Goal: Task Accomplishment & Management: Manage account settings

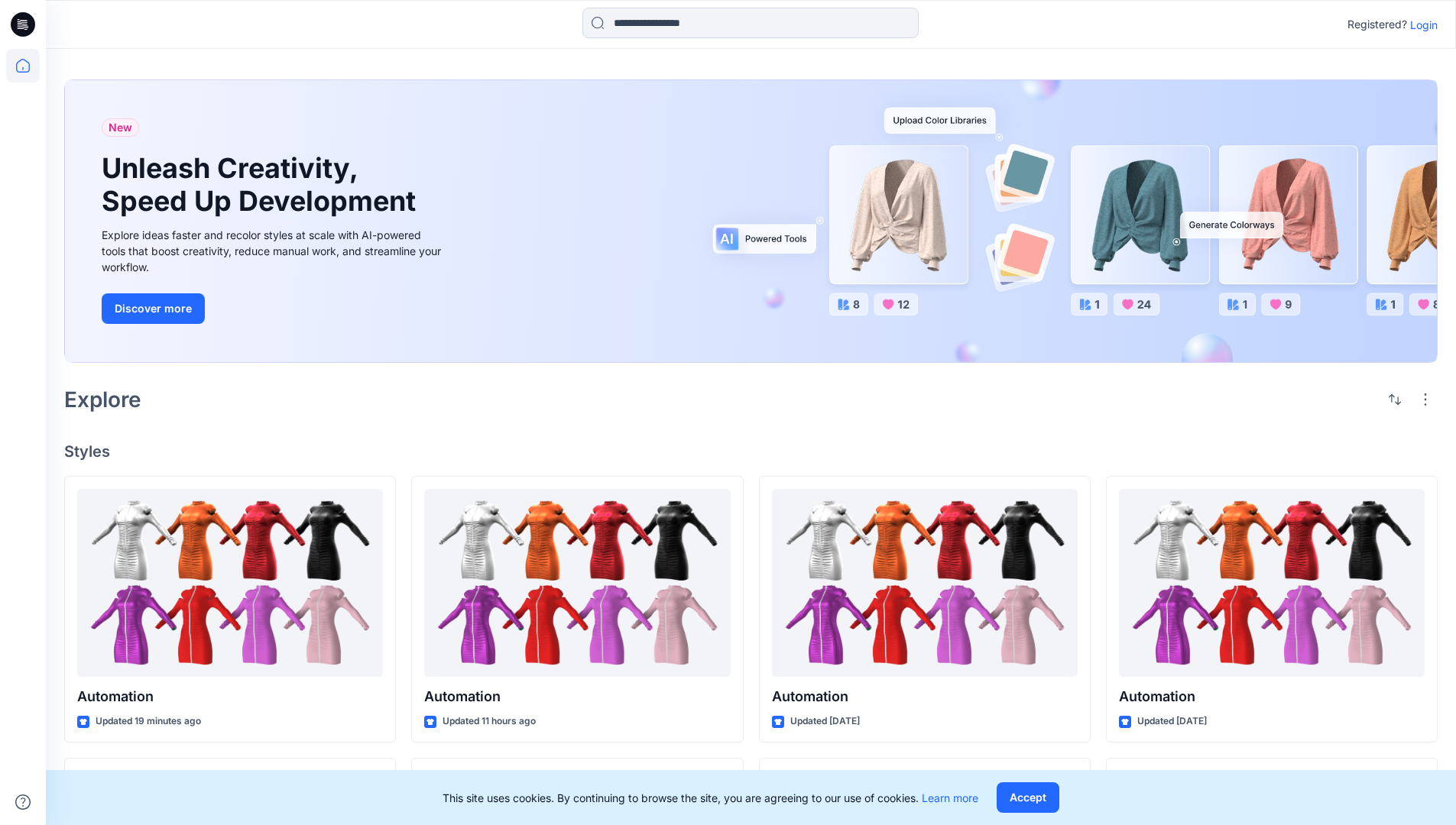
click at [1420, 24] on p "Login" at bounding box center [1422, 24] width 27 height 16
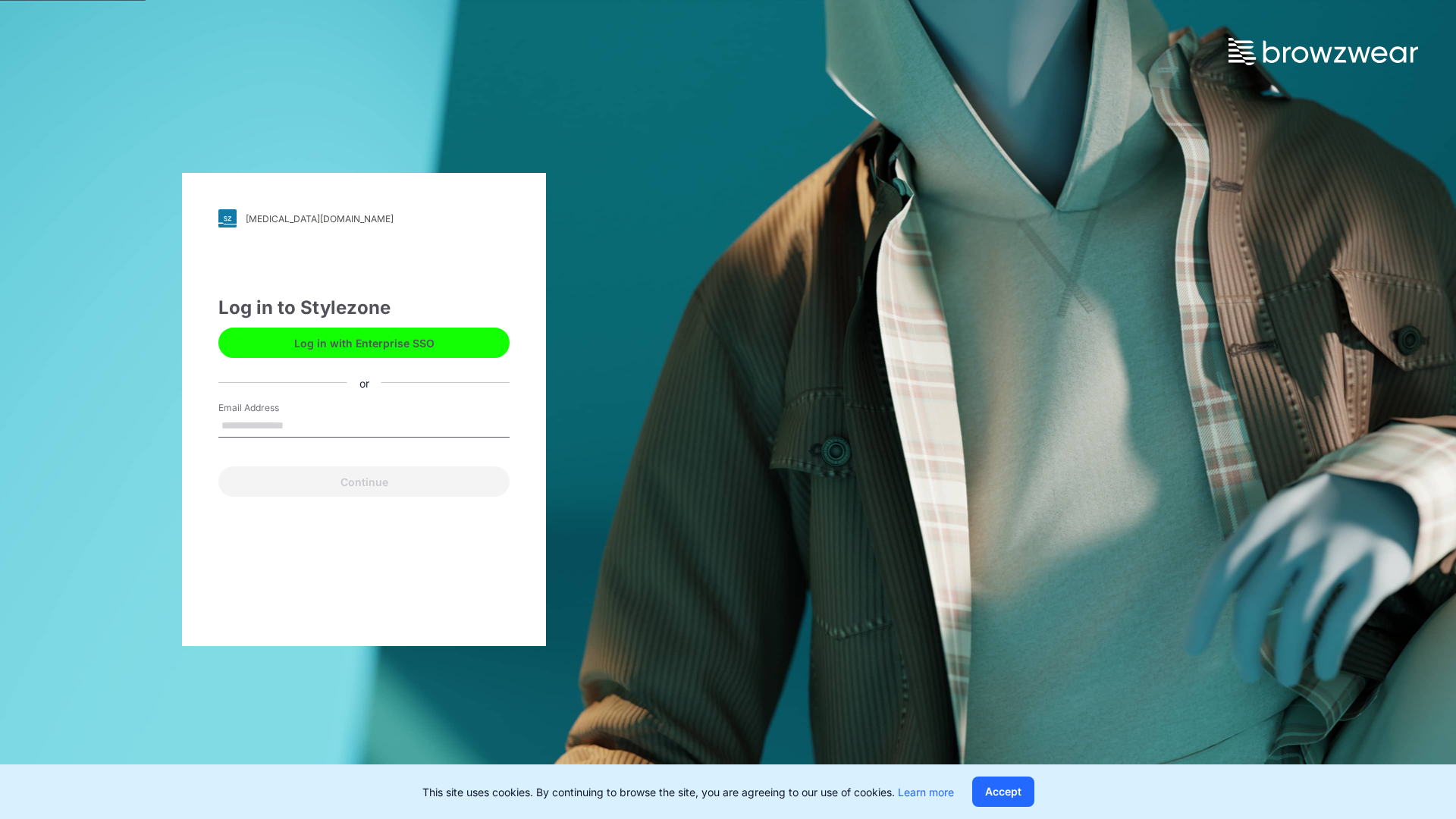
click at [300, 425] on input "Email Address" at bounding box center [364, 426] width 292 height 23
type input "**********"
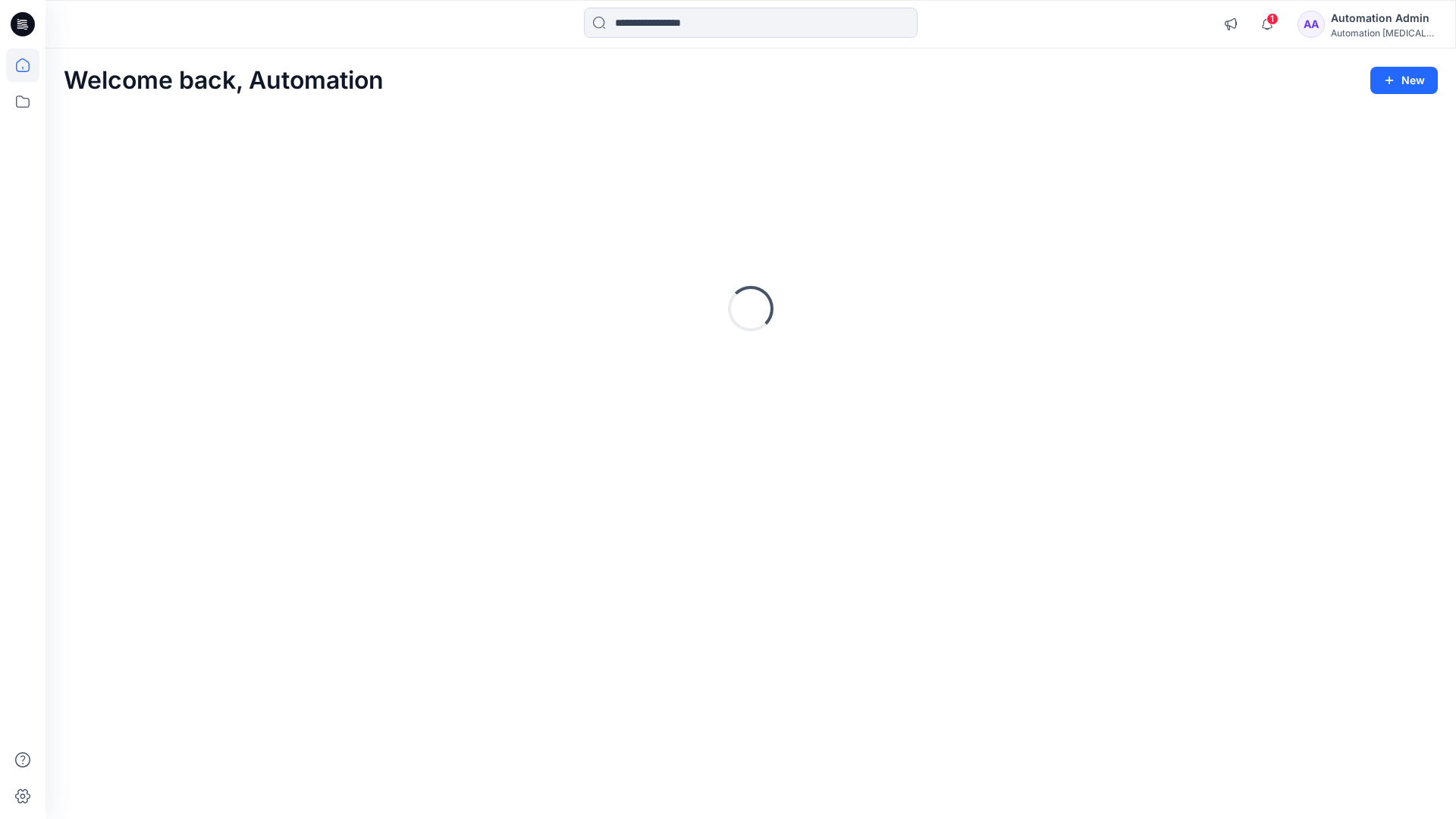
click at [29, 65] on icon at bounding box center [22, 65] width 14 height 14
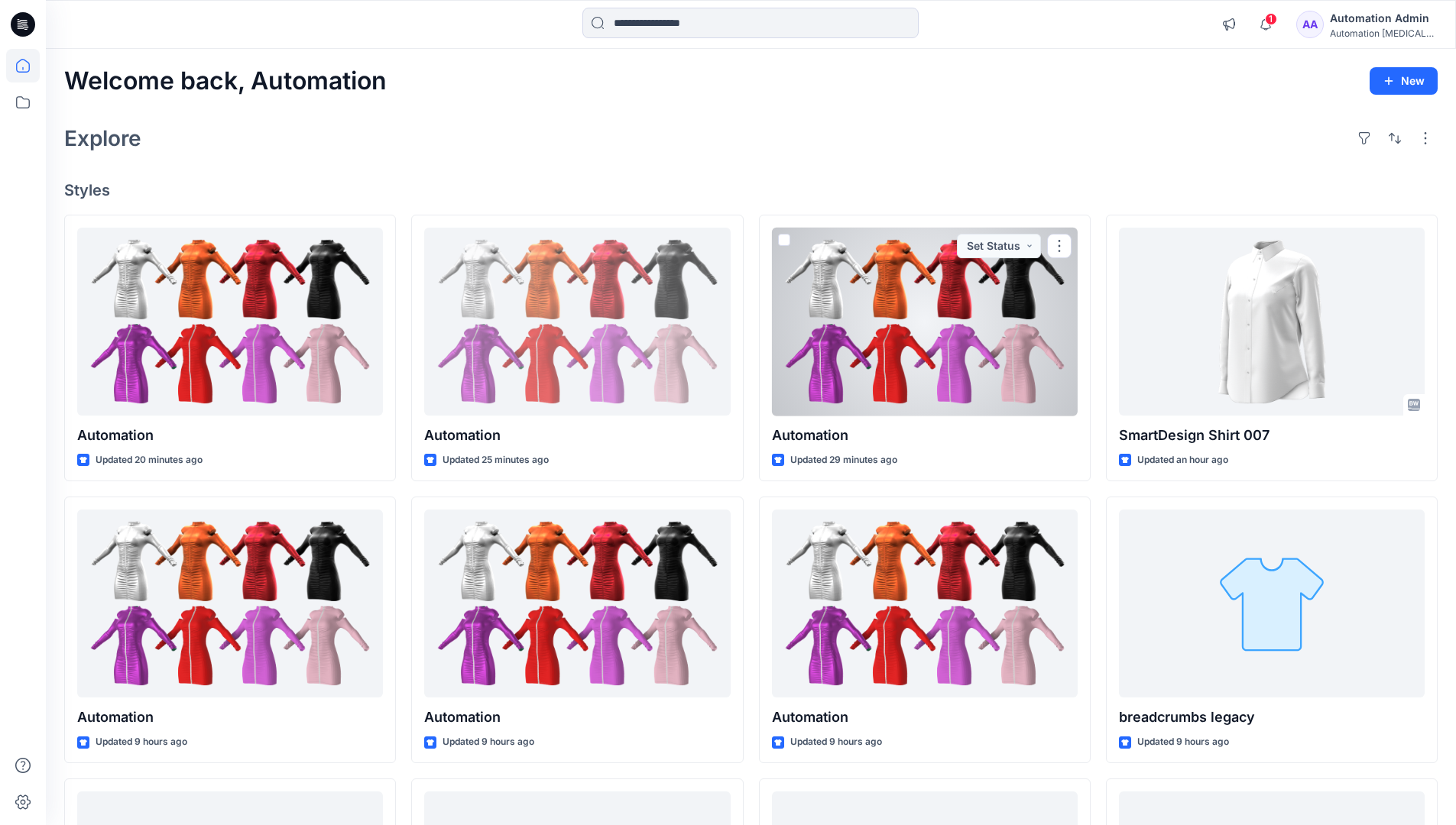
click at [1371, 25] on div "Automation Admin" at bounding box center [1382, 19] width 107 height 19
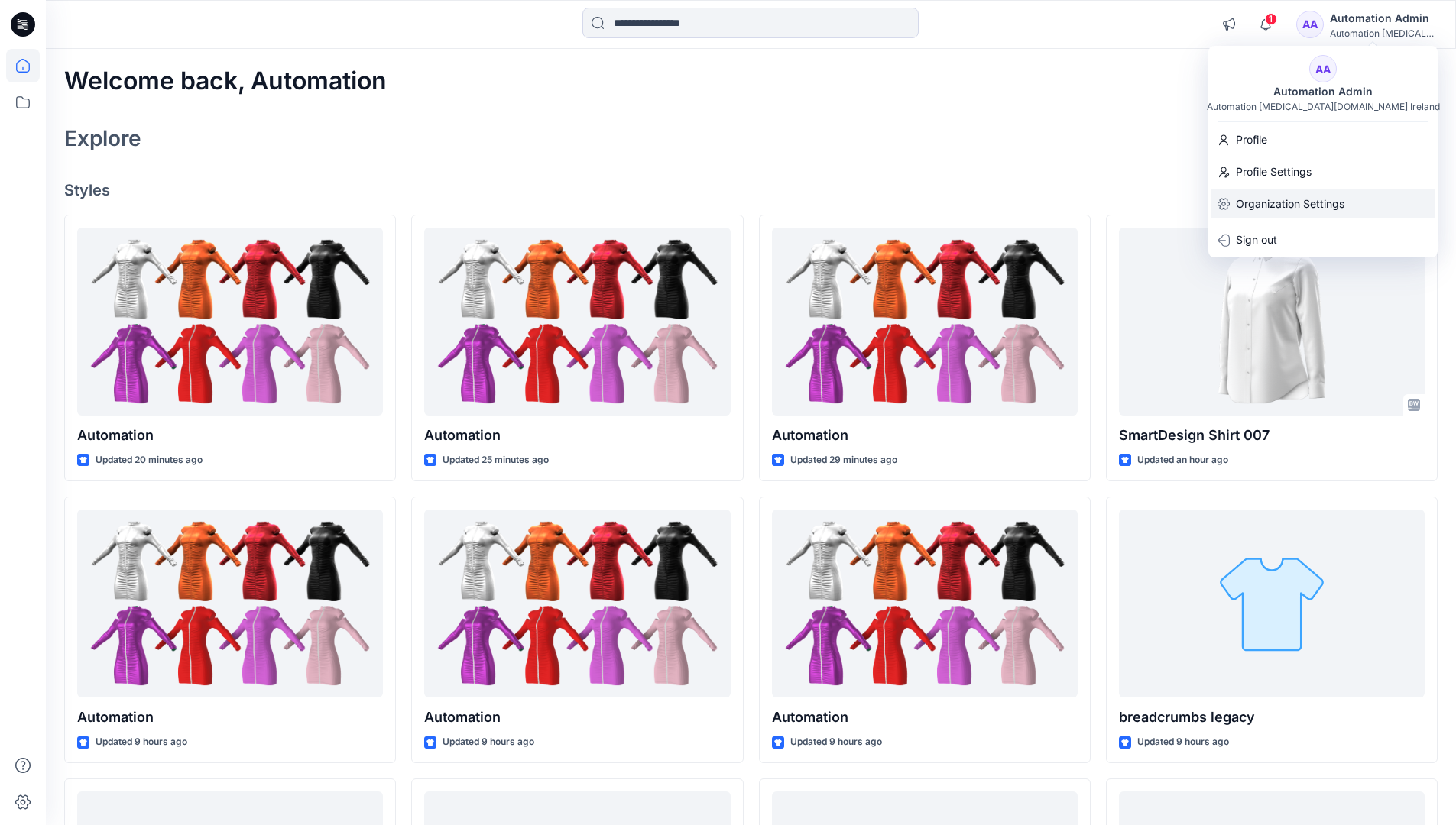
click at [1293, 207] on p "Organization Settings" at bounding box center [1290, 203] width 108 height 29
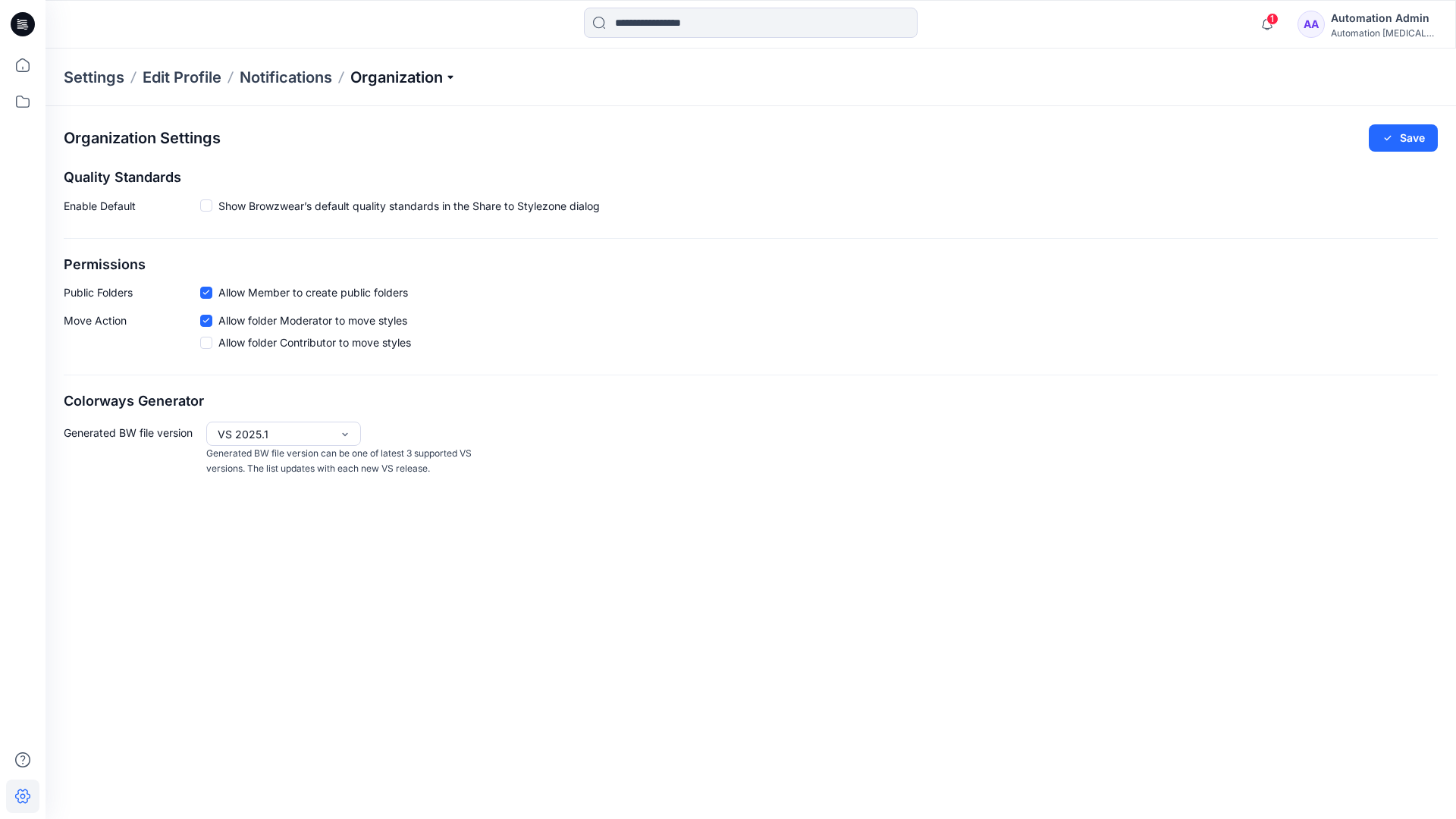
click at [432, 82] on p "Organization" at bounding box center [403, 77] width 106 height 21
click at [428, 78] on p "Organization" at bounding box center [403, 77] width 106 height 21
click at [205, 295] on icon at bounding box center [205, 292] width 6 height 6
click at [1412, 139] on button "Save" at bounding box center [1403, 137] width 69 height 27
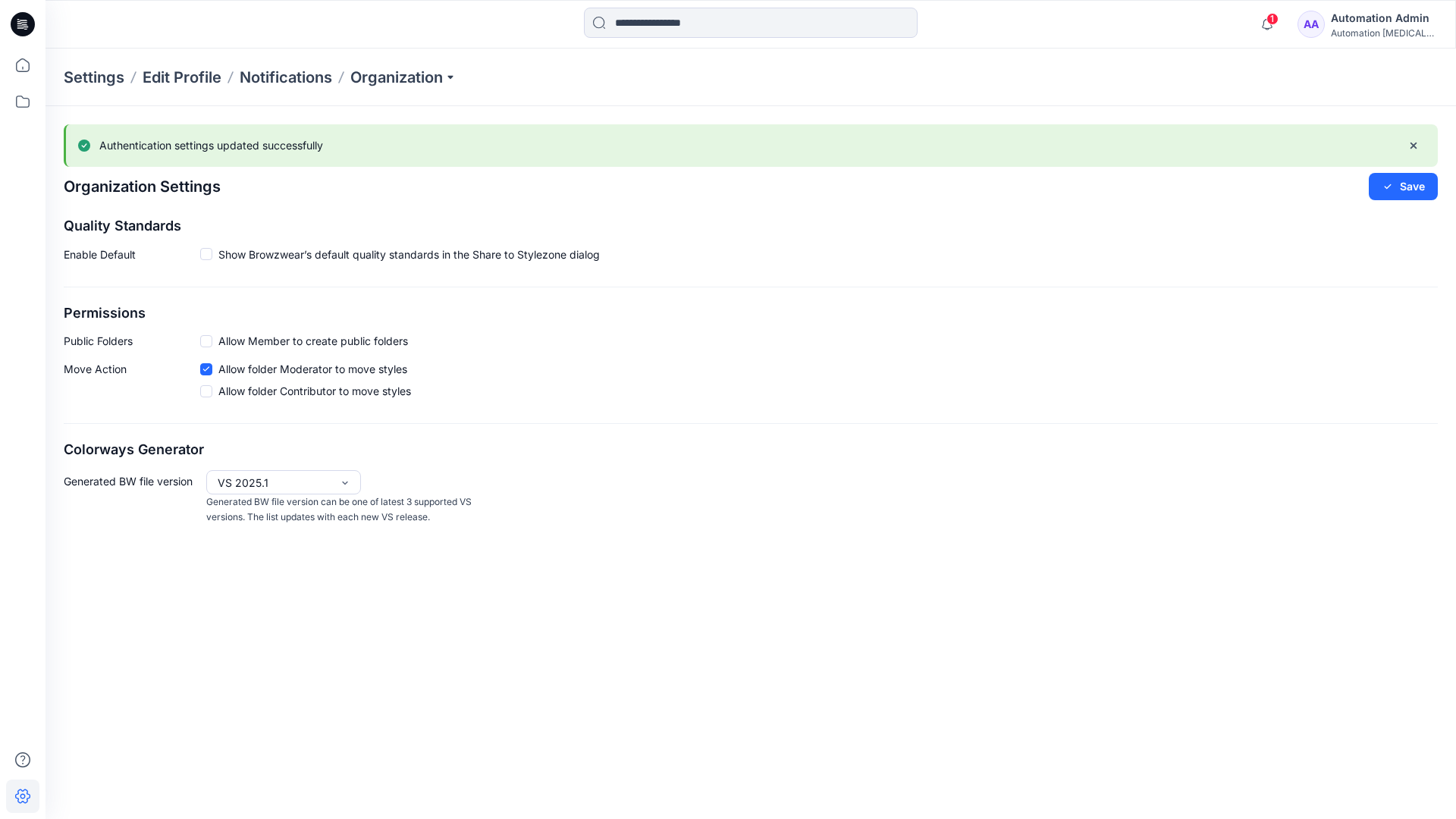
click at [207, 341] on span at bounding box center [205, 341] width 12 height 12
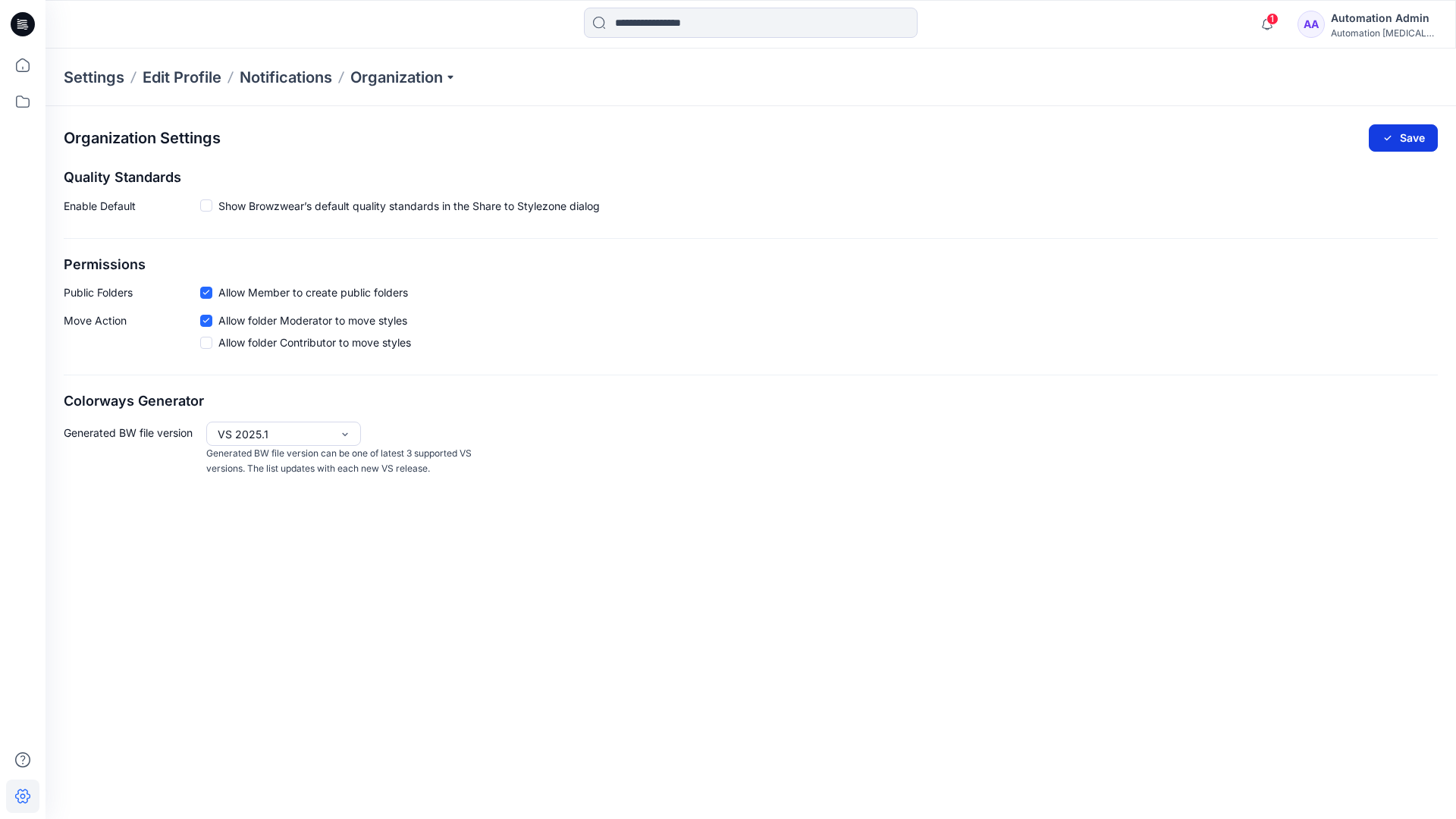
click at [1412, 135] on button "Save" at bounding box center [1403, 137] width 69 height 27
click at [205, 205] on span at bounding box center [205, 205] width 12 height 12
click at [1405, 134] on button "Save" at bounding box center [1403, 137] width 69 height 27
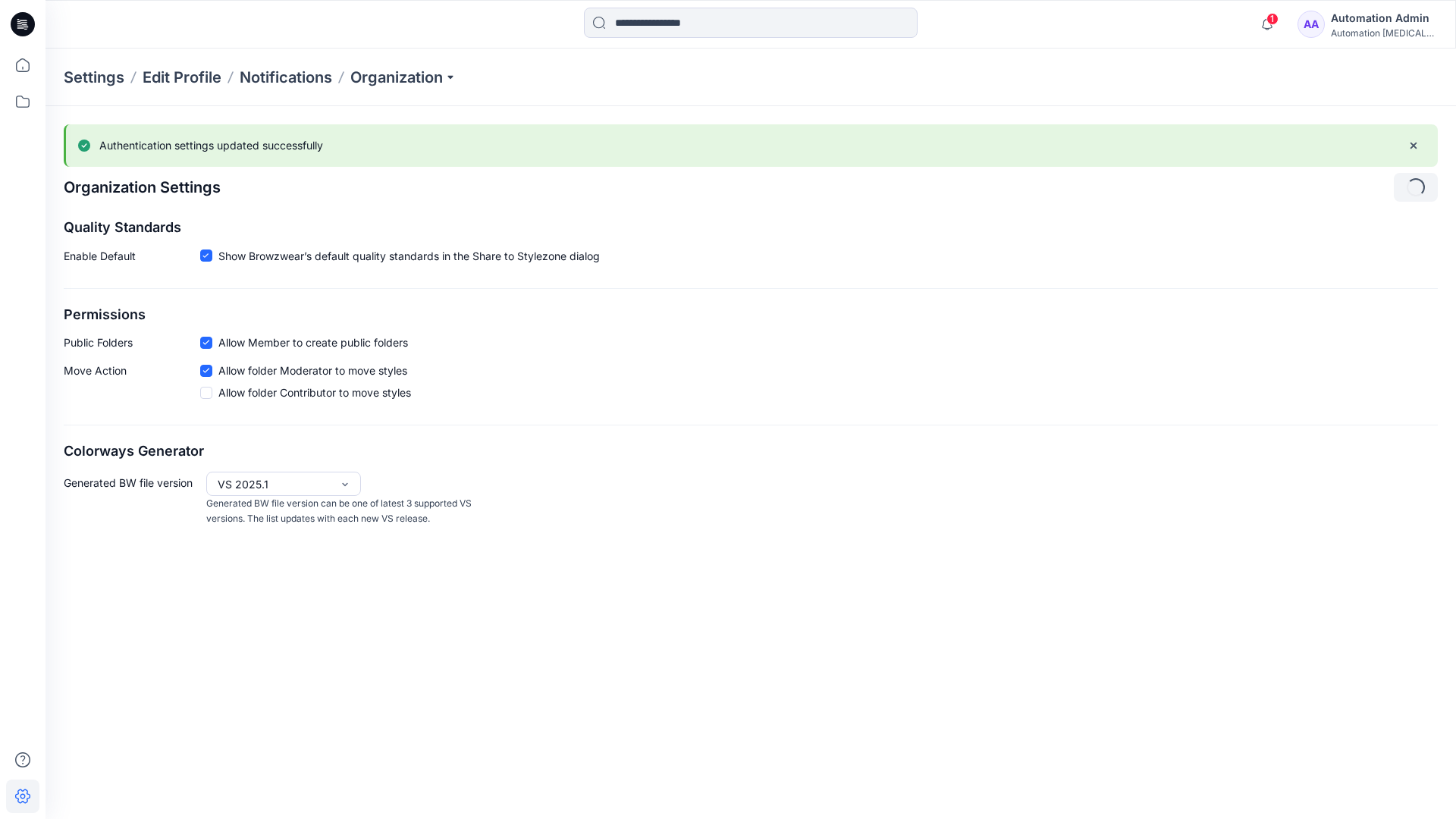
click at [207, 256] on icon at bounding box center [205, 256] width 6 height 6
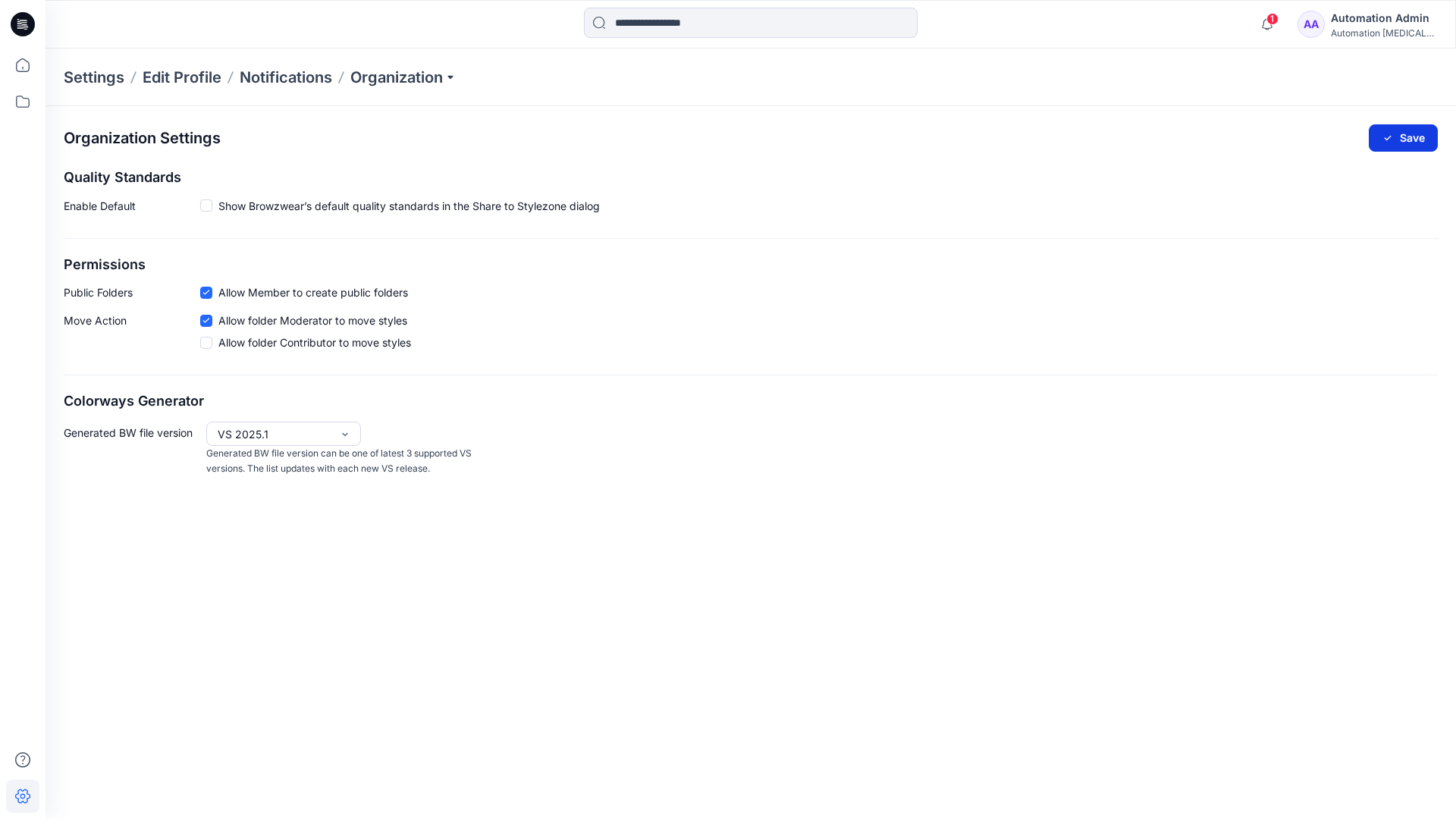
click at [1419, 132] on button "Save" at bounding box center [1403, 137] width 69 height 27
click at [686, 23] on input at bounding box center [751, 22] width 333 height 31
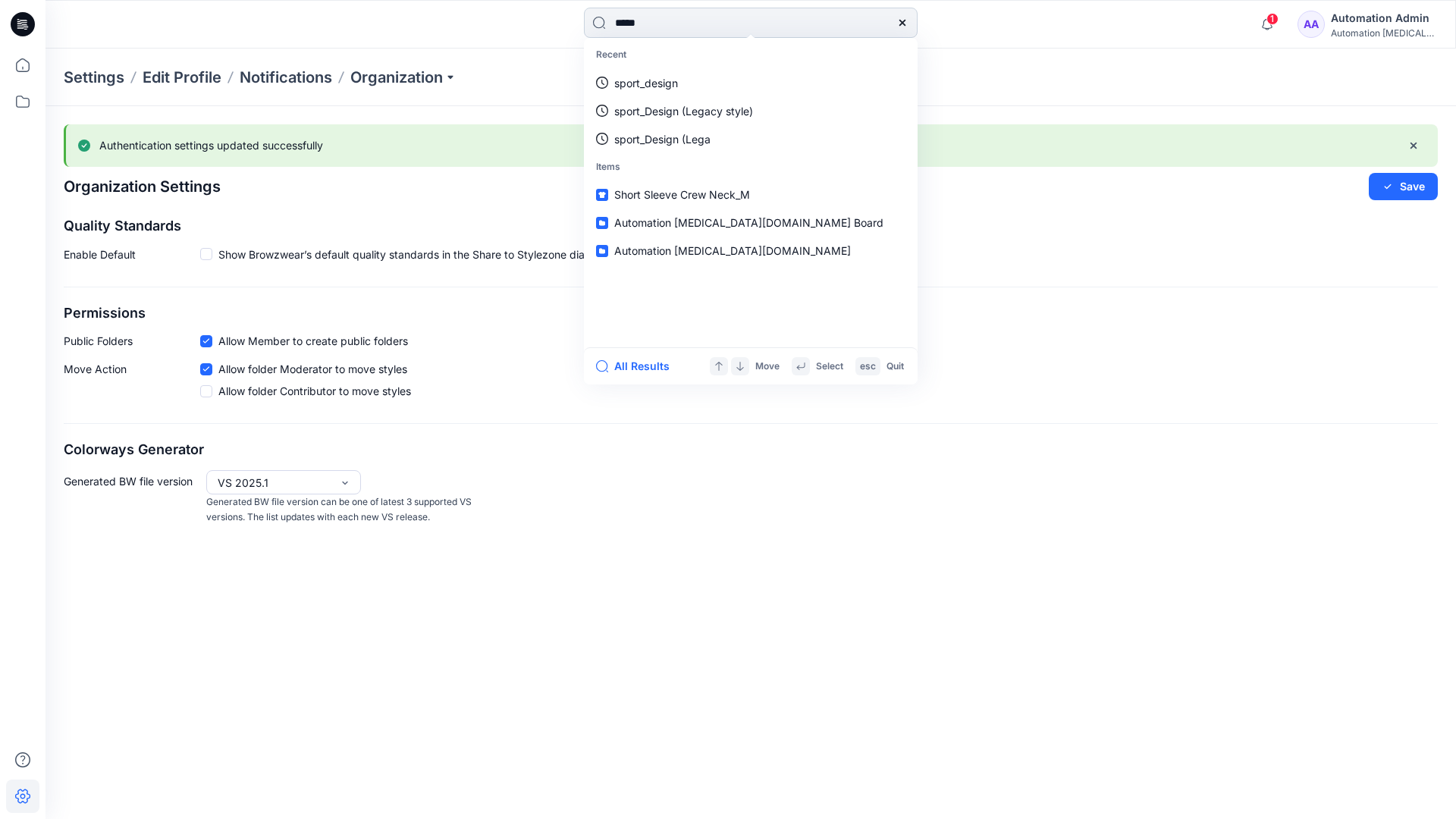
type input "****"
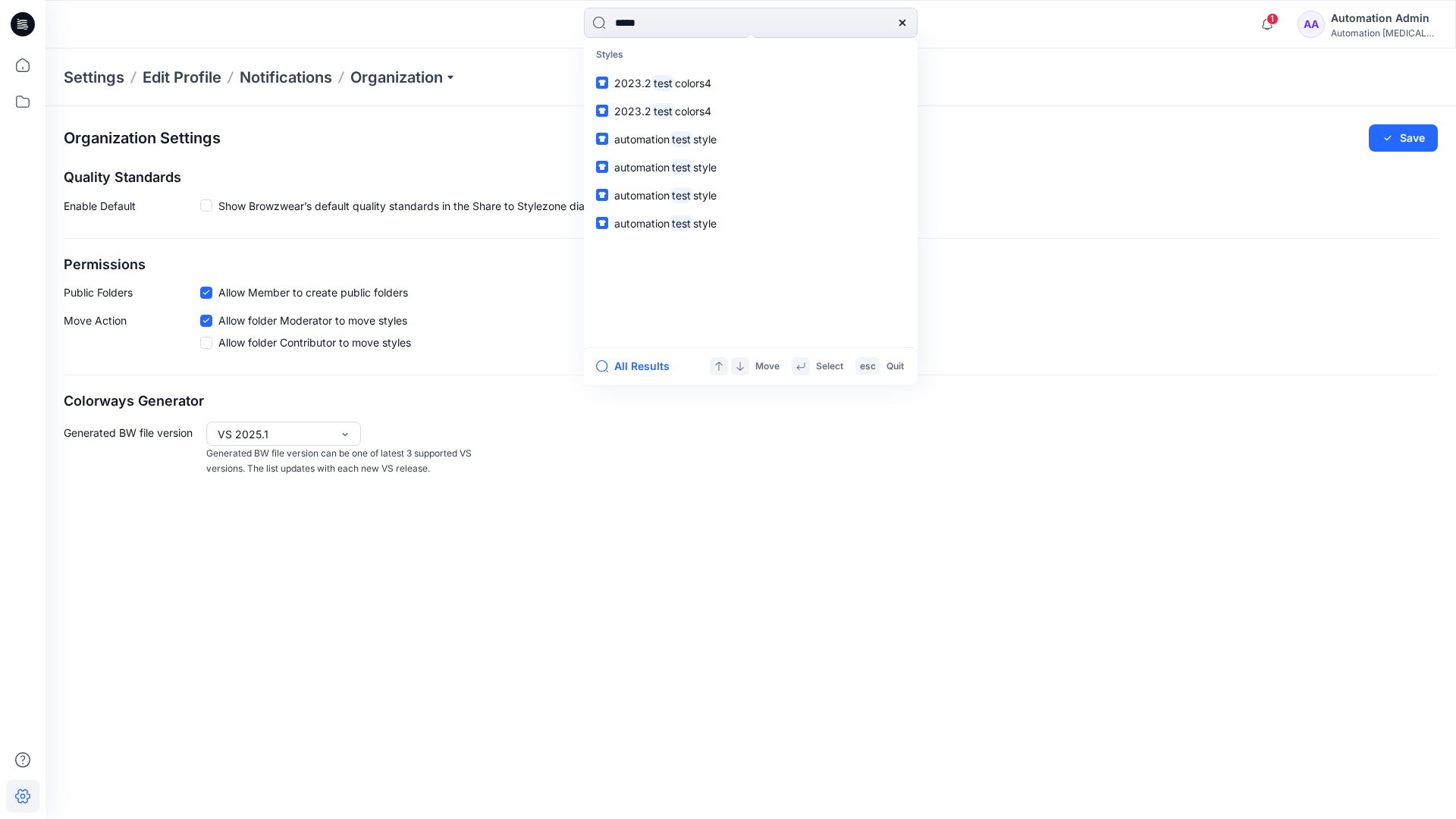
click at [903, 23] on icon at bounding box center [902, 22] width 12 height 12
click at [850, 16] on input at bounding box center [751, 22] width 333 height 31
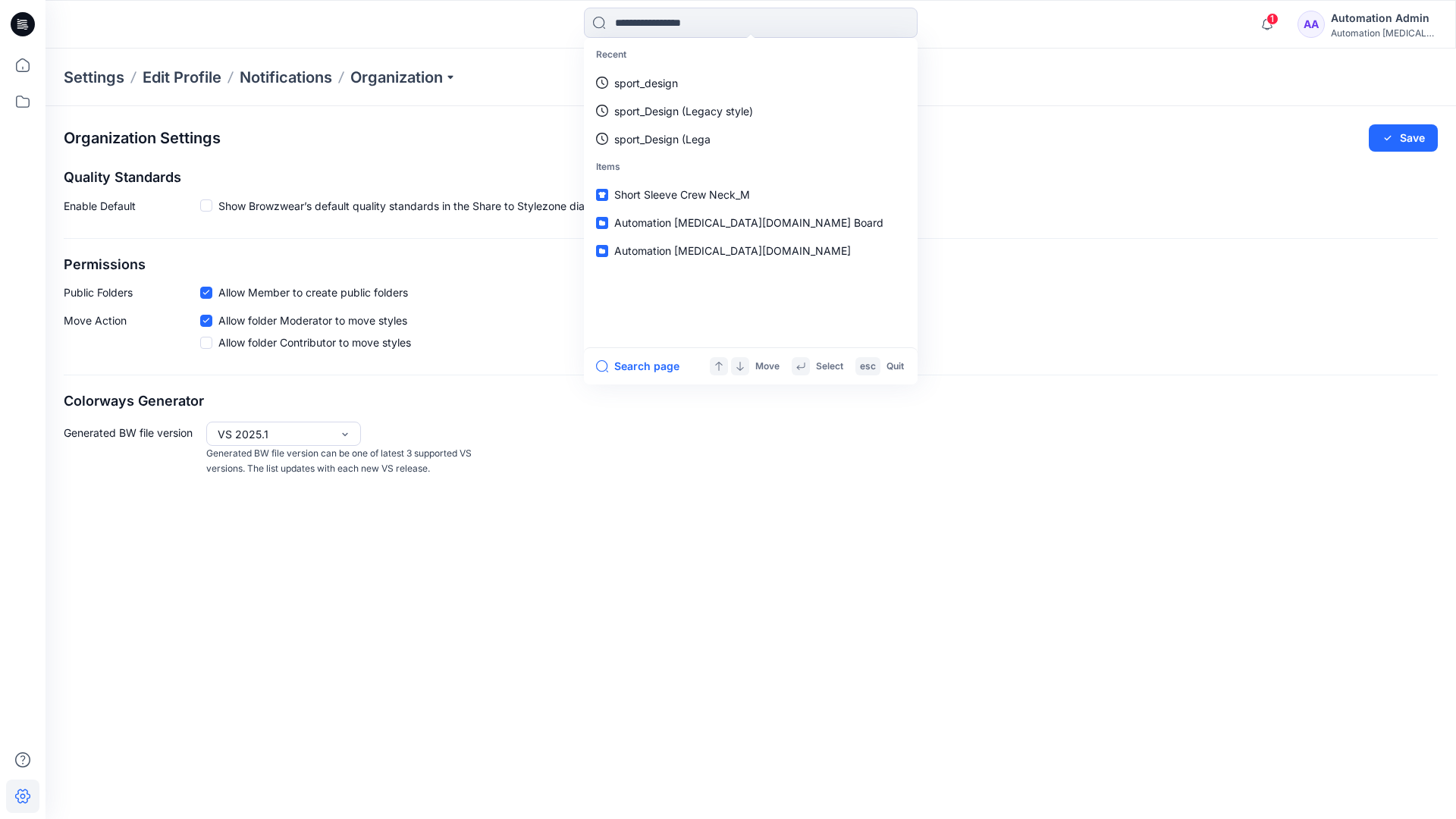
click at [1365, 16] on div "Automation Admin" at bounding box center [1384, 19] width 106 height 19
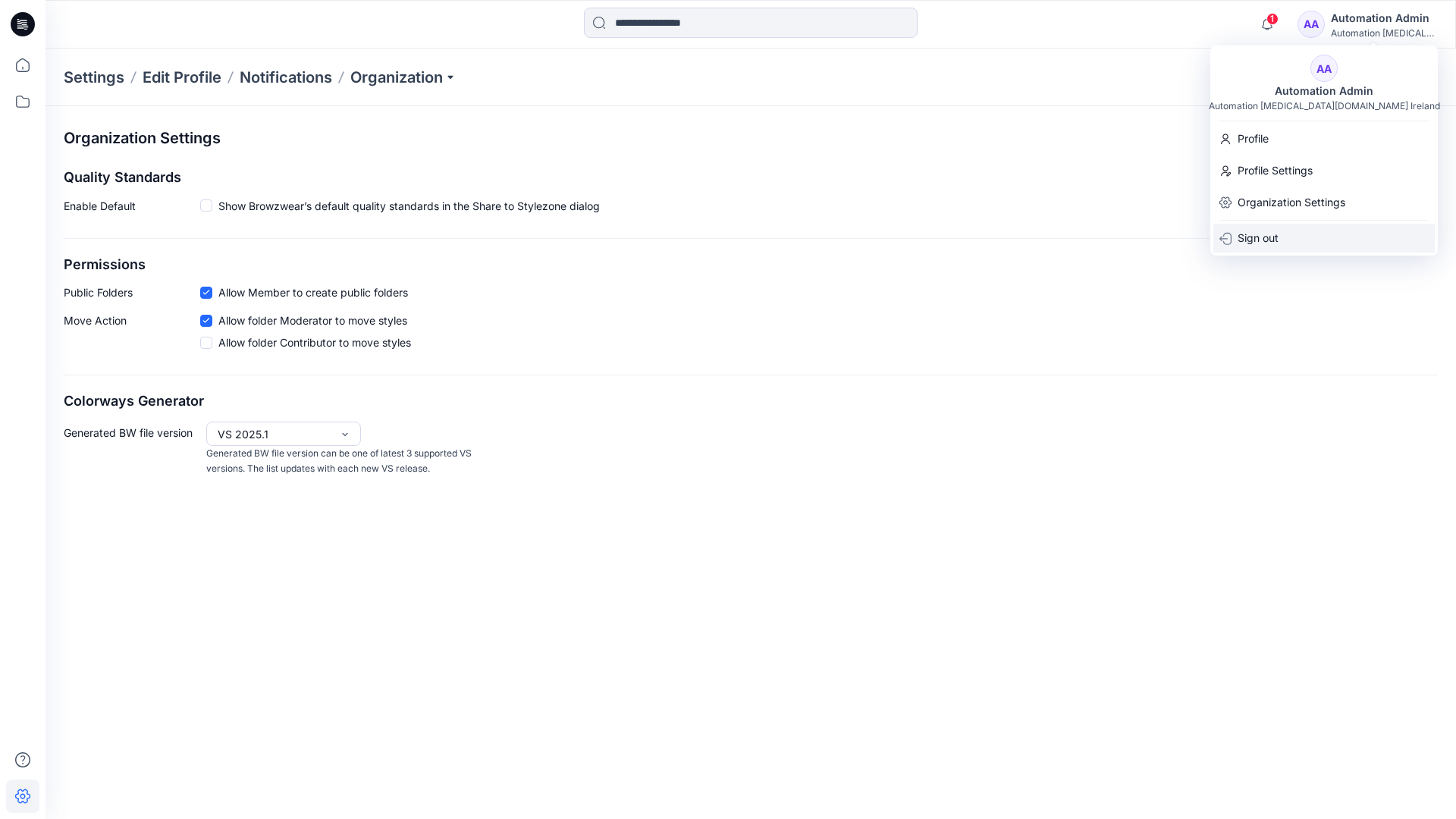
click at [1281, 233] on div "Sign out" at bounding box center [1324, 238] width 221 height 29
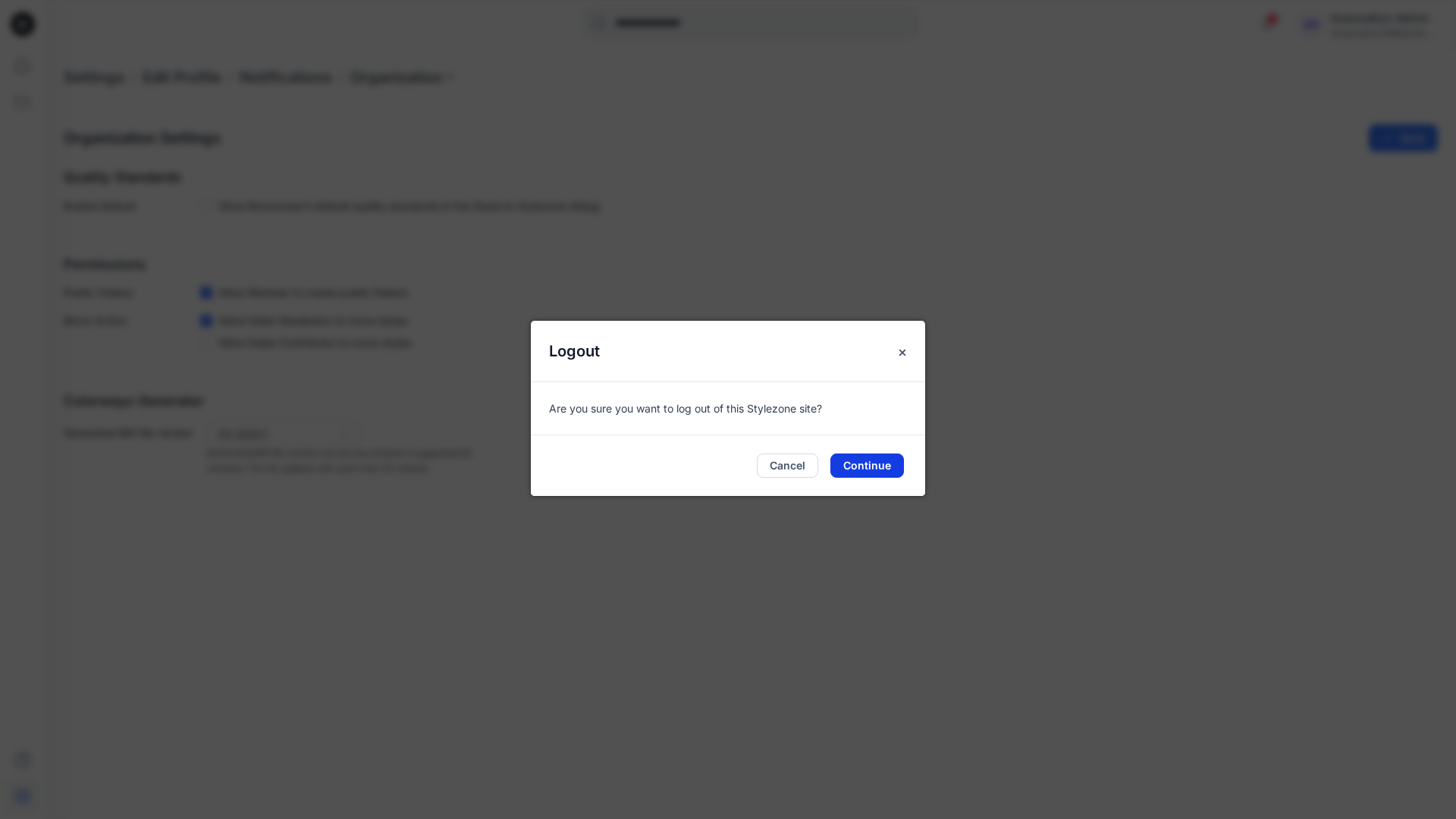
click at [868, 459] on button "Continue" at bounding box center [866, 465] width 73 height 24
